Goal: Navigation & Orientation: Find specific page/section

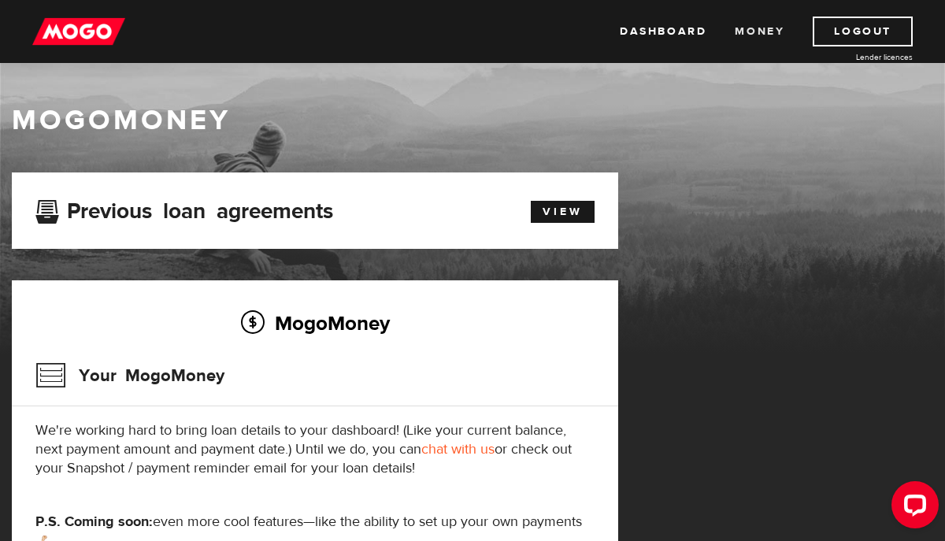
click at [754, 36] on link "Money" at bounding box center [760, 32] width 50 height 30
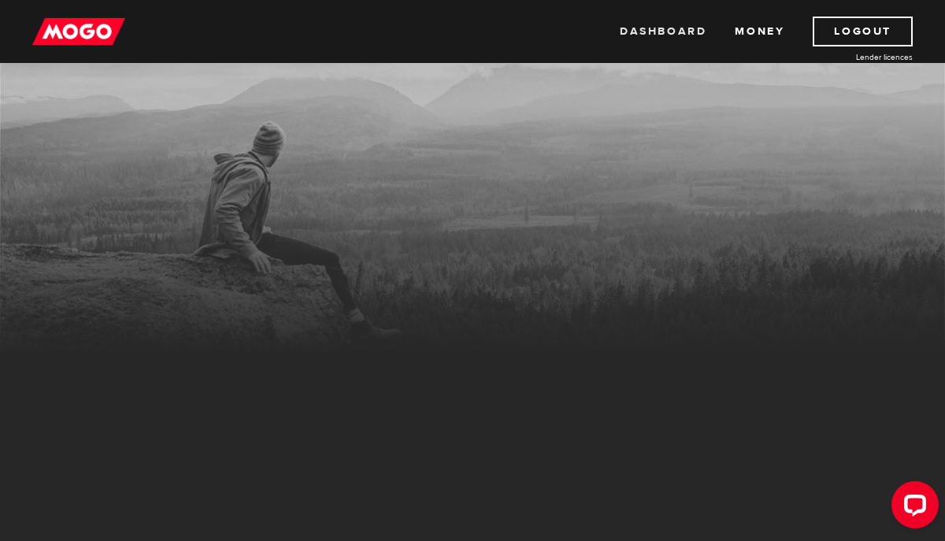
click at [680, 33] on link "Dashboard" at bounding box center [663, 32] width 87 height 30
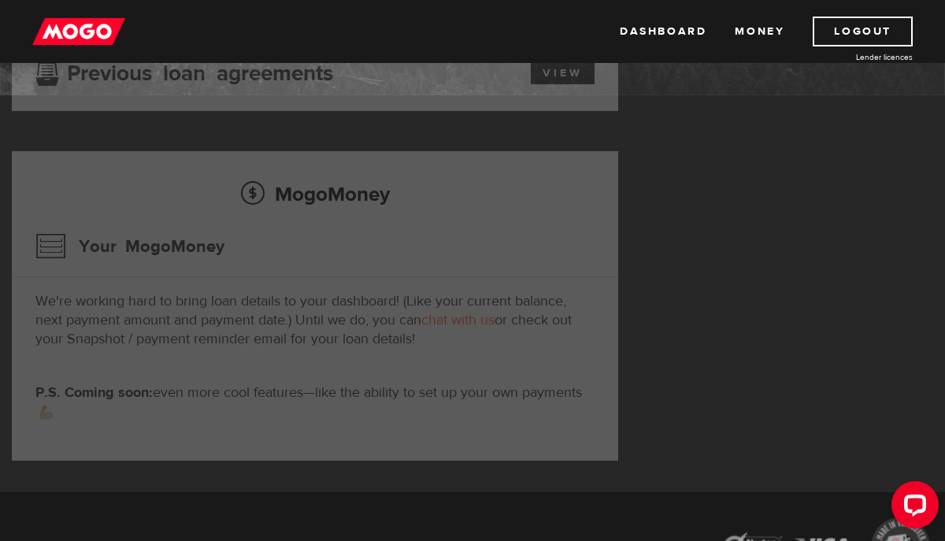
scroll to position [190, 0]
